Goal: Ask a question

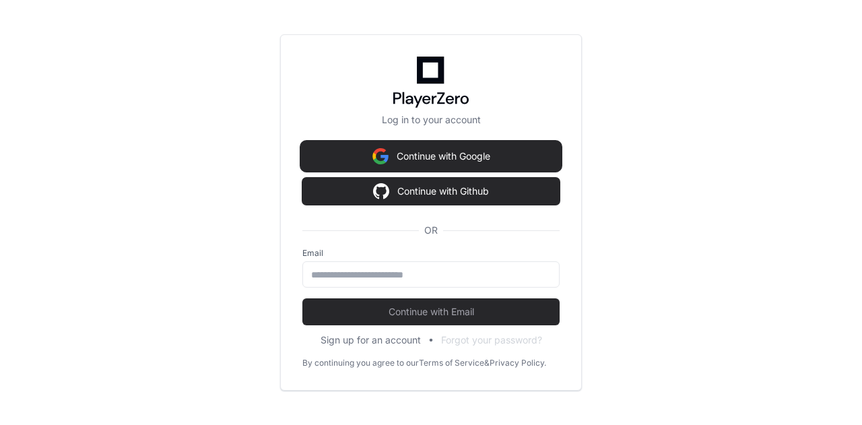
click at [451, 158] on button "Continue with Google" at bounding box center [430, 156] width 257 height 27
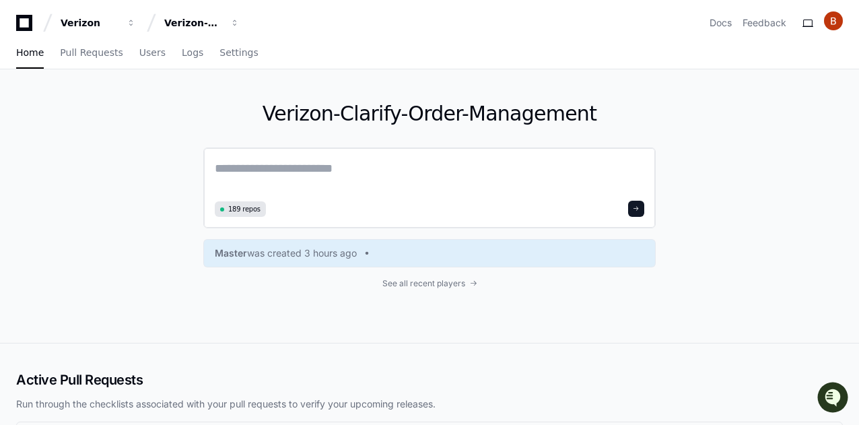
click at [288, 166] on textarea at bounding box center [429, 178] width 429 height 38
click at [136, 20] on span "button" at bounding box center [131, 22] width 9 height 9
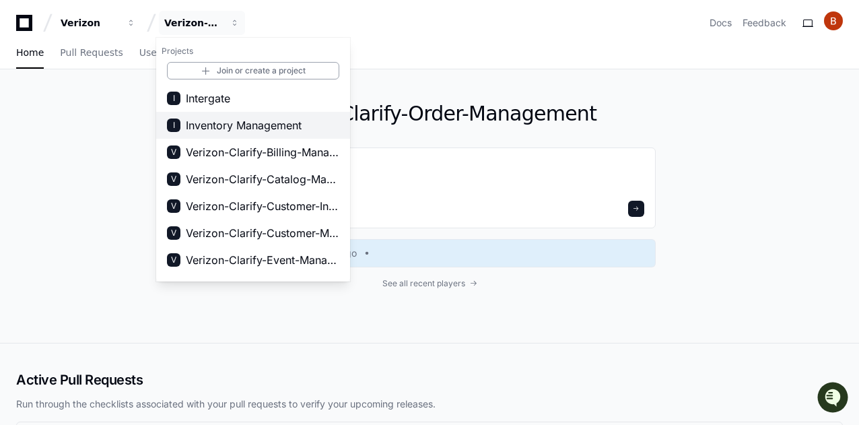
click at [234, 128] on span "Inventory Management" at bounding box center [244, 125] width 116 height 16
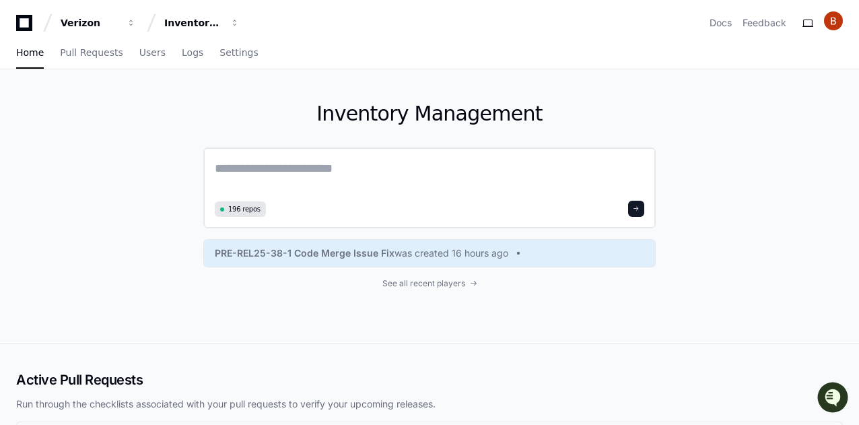
click at [250, 173] on textarea at bounding box center [429, 178] width 429 height 38
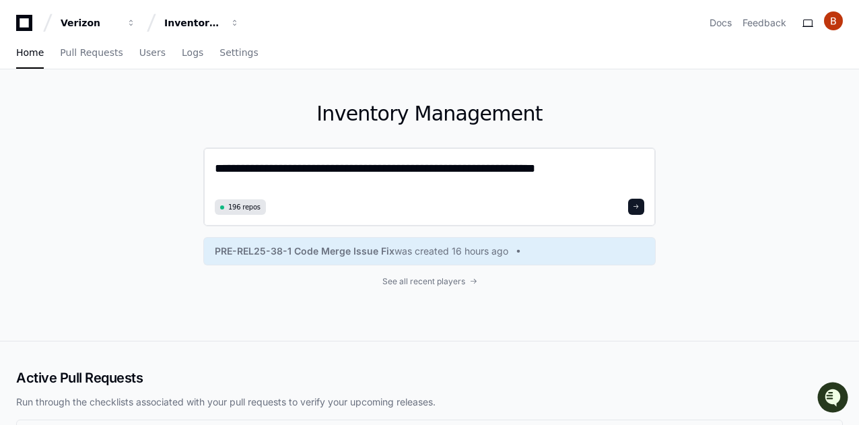
type textarea "**********"
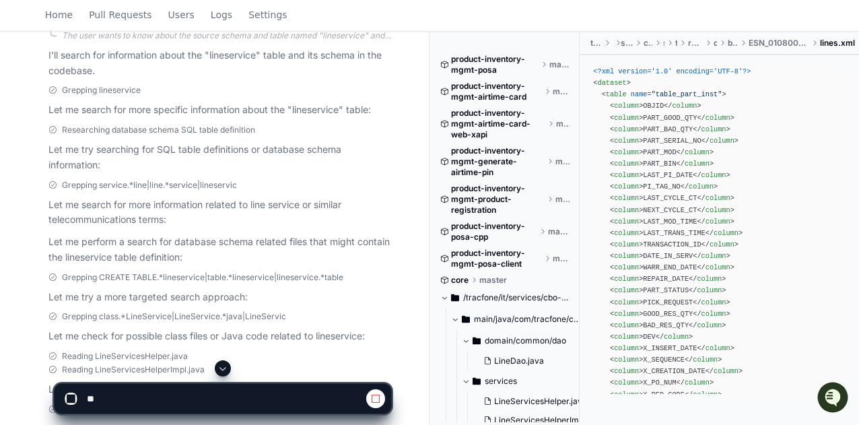
scroll to position [285, 0]
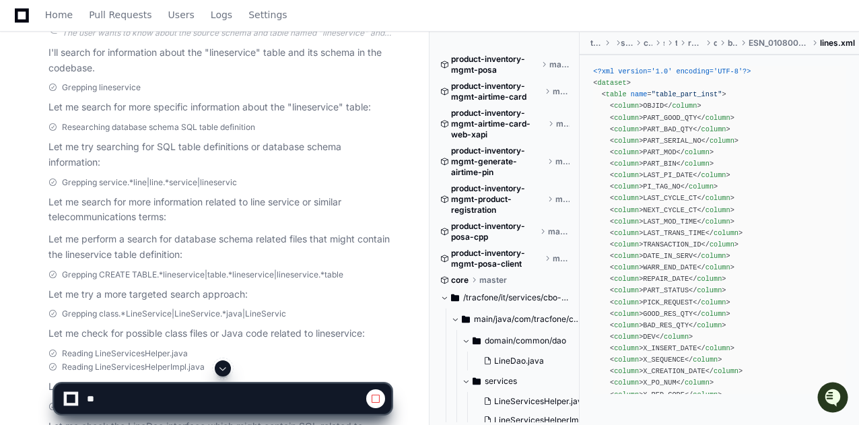
click at [223, 365] on span at bounding box center [222, 368] width 11 height 11
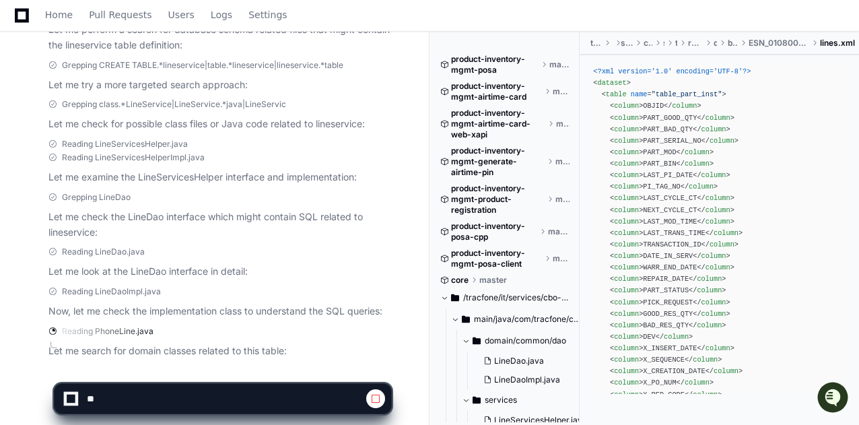
scroll to position [533, 0]
